Goal: Find specific page/section: Find specific page/section

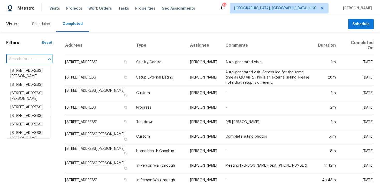
click at [26, 58] on input "text" at bounding box center [22, 59] width 32 height 8
paste input "[STREET_ADDRESS]"
type input "[STREET_ADDRESS]"
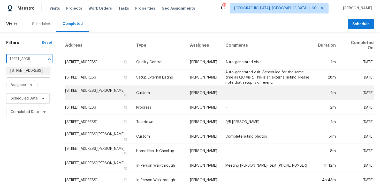
drag, startPoint x: 22, startPoint y: 72, endPoint x: 118, endPoint y: 85, distance: 96.4
click at [118, 85] on body "Maestro Visits Projects Work Orders Tasks Properties Geo Assignments [STREET_AD…" at bounding box center [190, 92] width 380 height 184
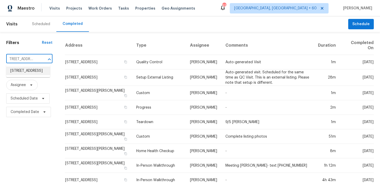
drag, startPoint x: 39, startPoint y: 74, endPoint x: 44, endPoint y: 74, distance: 4.4
click at [44, 74] on li "[STREET_ADDRESS]" at bounding box center [28, 71] width 44 height 9
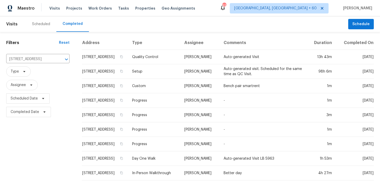
click at [108, 73] on td "[STREET_ADDRESS]" at bounding box center [105, 71] width 46 height 14
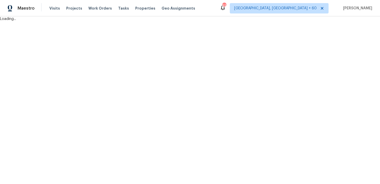
click at [108, 21] on html "Maestro Visits Projects Work Orders Tasks Properties Geo Assignments 628 [GEOGR…" at bounding box center [190, 10] width 380 height 21
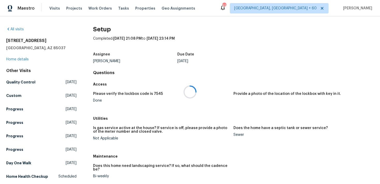
click at [108, 73] on div at bounding box center [190, 92] width 380 height 184
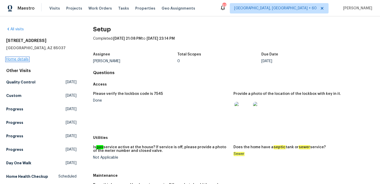
click at [17, 61] on link "Home details" at bounding box center [17, 59] width 23 height 4
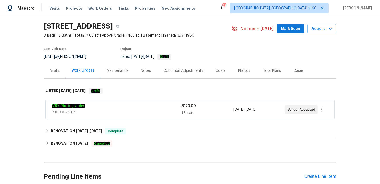
scroll to position [38, 0]
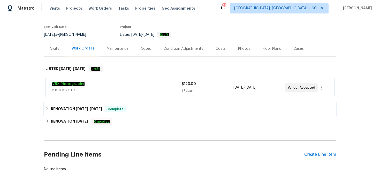
click at [130, 109] on div "RENOVATION [DATE] - [DATE] Complete" at bounding box center [190, 109] width 289 height 6
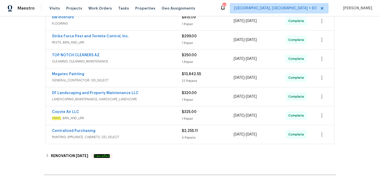
scroll to position [147, 0]
click at [182, 132] on span "$2,255.11" at bounding box center [190, 130] width 16 height 4
